Goal: Navigation & Orientation: Find specific page/section

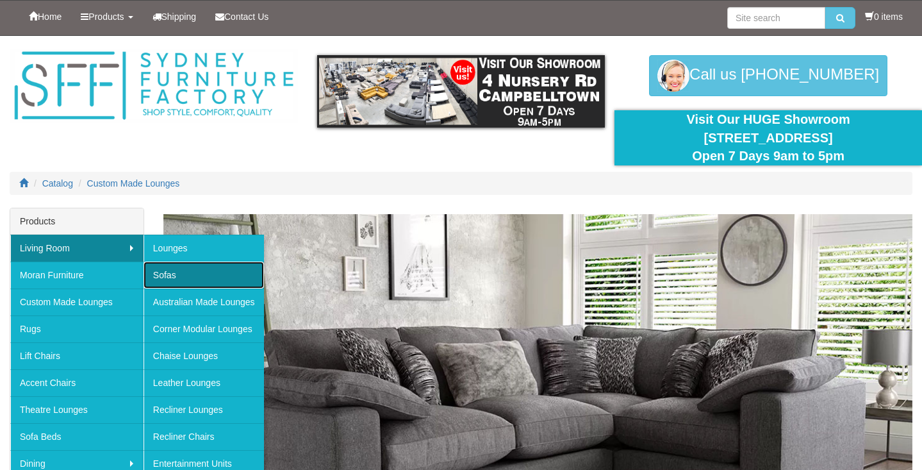
click at [174, 277] on link "Sofas" at bounding box center [204, 274] width 120 height 27
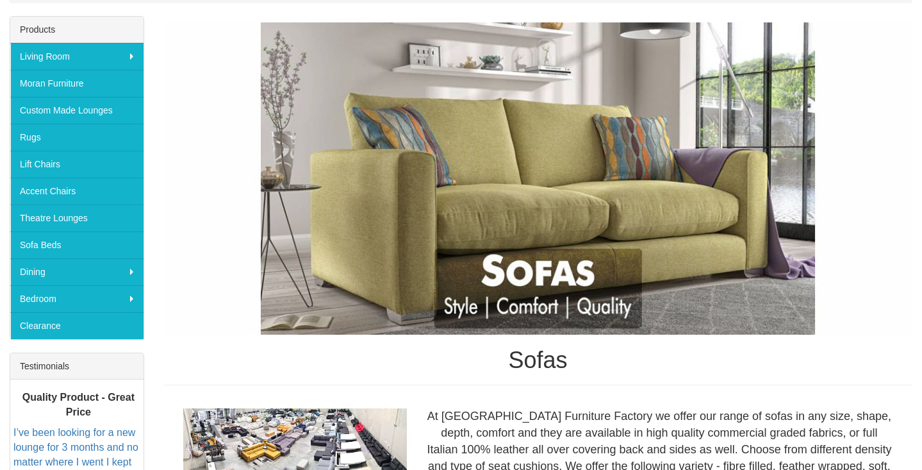
scroll to position [142, 0]
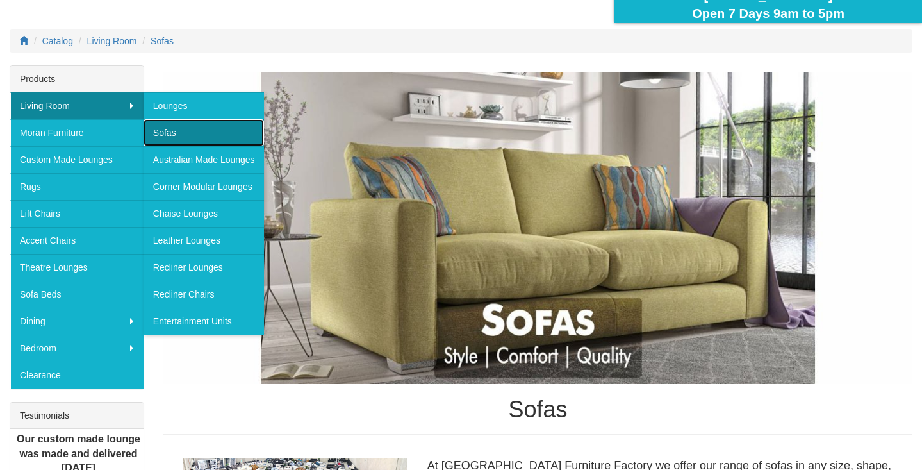
click at [205, 132] on link "Sofas" at bounding box center [204, 132] width 120 height 27
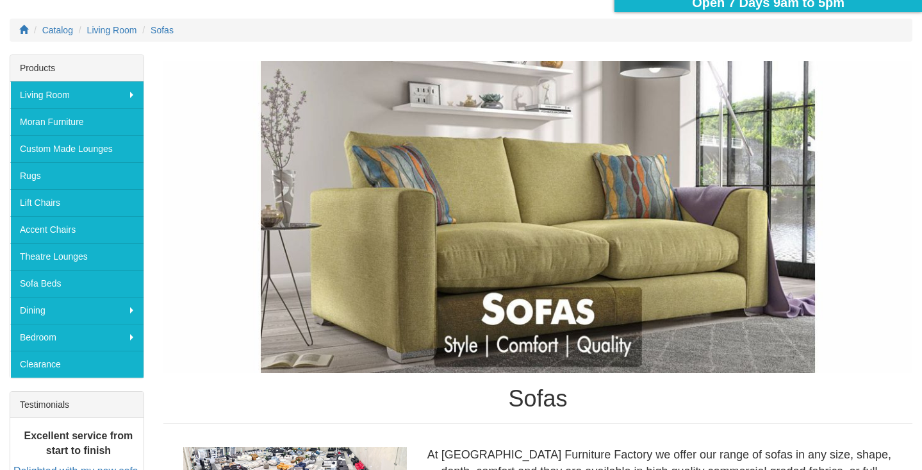
scroll to position [154, 0]
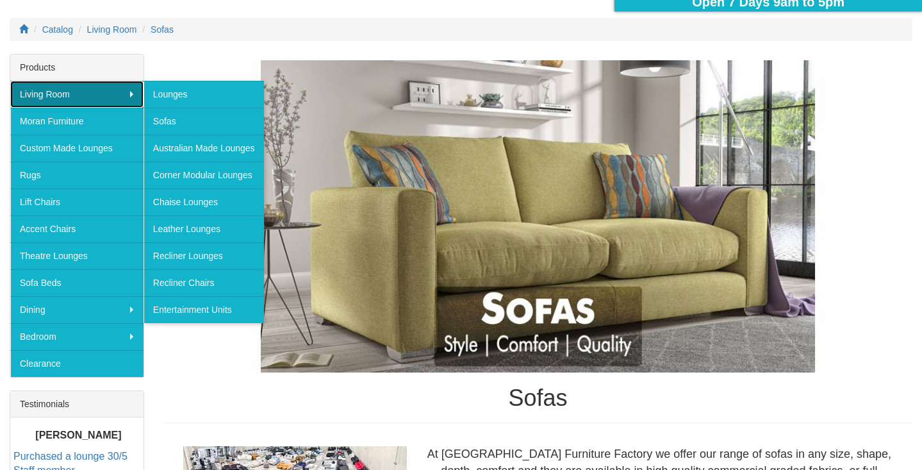
click at [135, 95] on link "Living Room" at bounding box center [76, 94] width 133 height 27
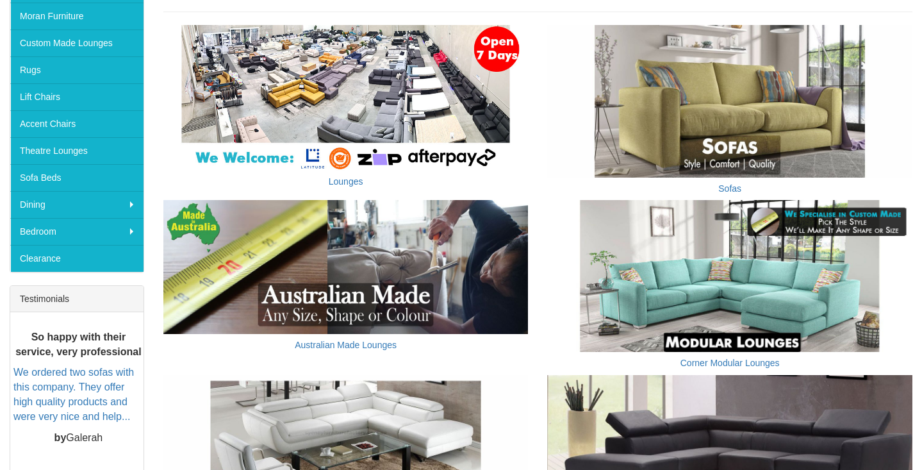
scroll to position [283, 0]
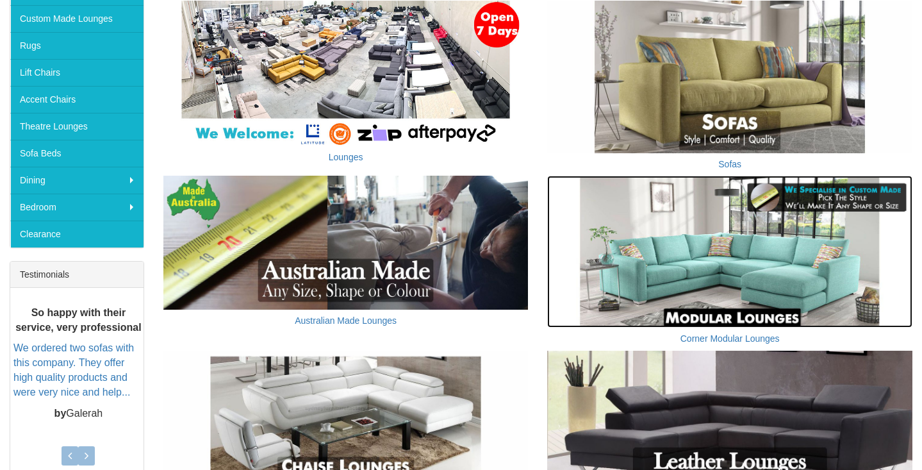
click at [649, 298] on img at bounding box center [729, 252] width 365 height 152
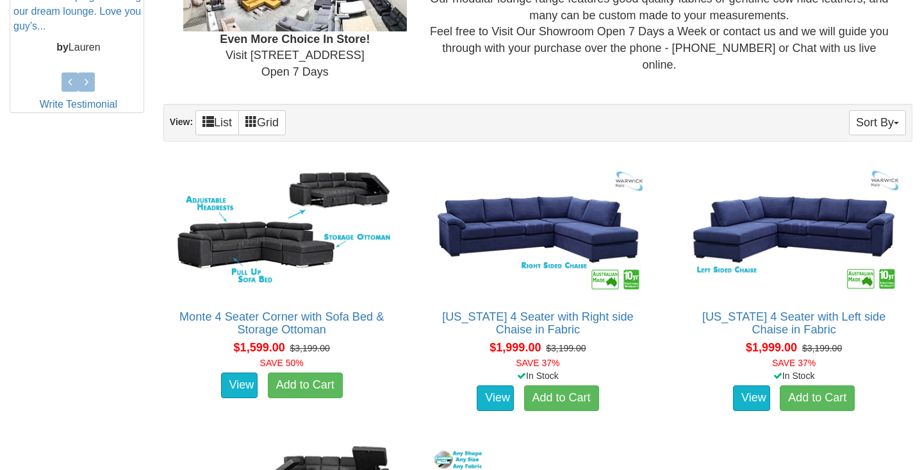
scroll to position [641, 0]
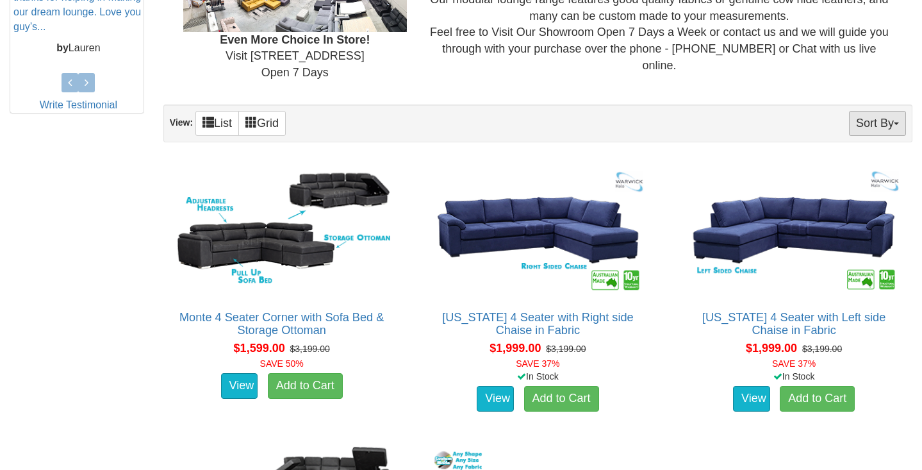
click at [891, 117] on button "Sort By" at bounding box center [877, 123] width 57 height 25
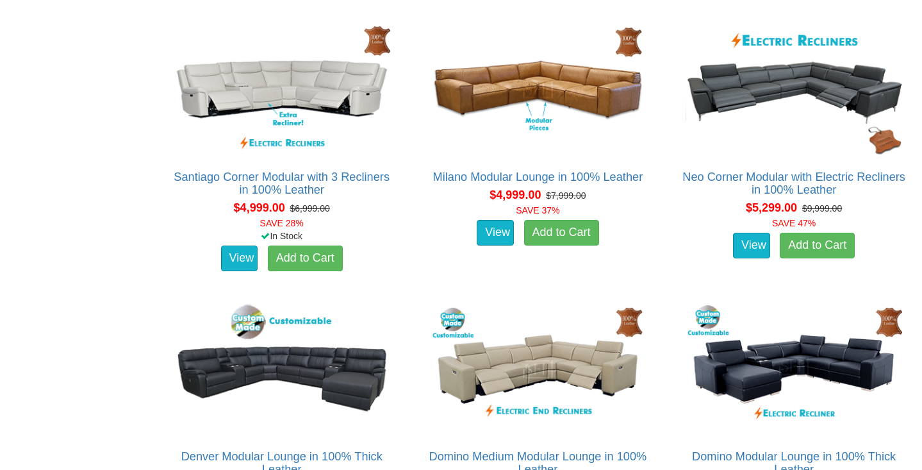
scroll to position [3967, 0]
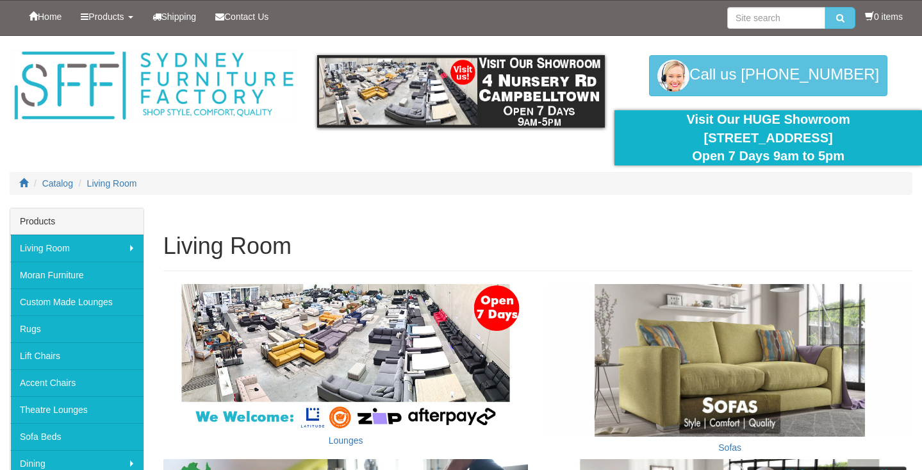
scroll to position [283, 0]
